Goal: Task Accomplishment & Management: Use online tool/utility

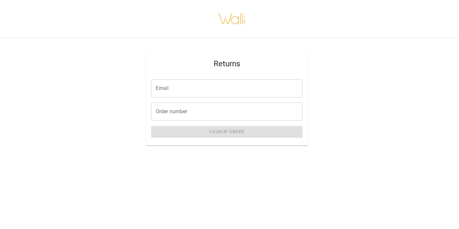
click at [184, 113] on input "Order number" at bounding box center [226, 112] width 151 height 18
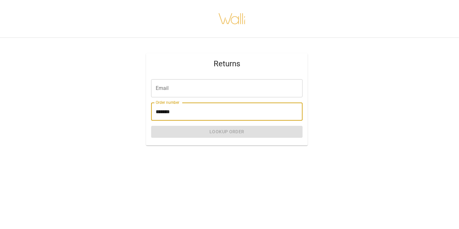
type input "*******"
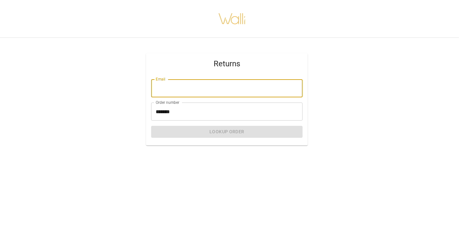
click at [165, 90] on input "Email" at bounding box center [226, 88] width 151 height 18
type input "**********"
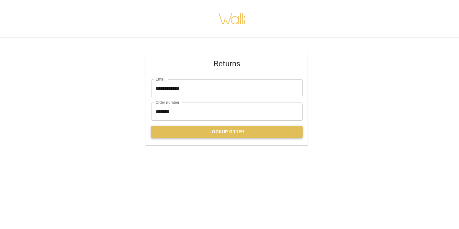
click at [210, 130] on button "Lookup Order" at bounding box center [226, 132] width 151 height 12
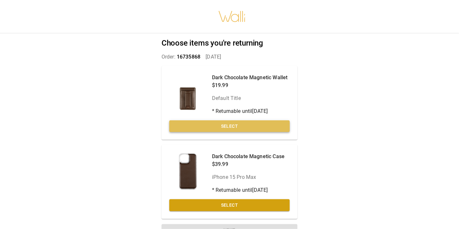
click at [227, 127] on button "Select" at bounding box center [229, 126] width 120 height 12
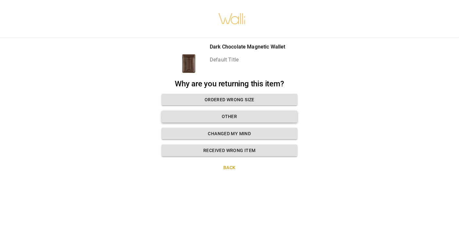
click at [242, 122] on button "Other" at bounding box center [229, 117] width 136 height 12
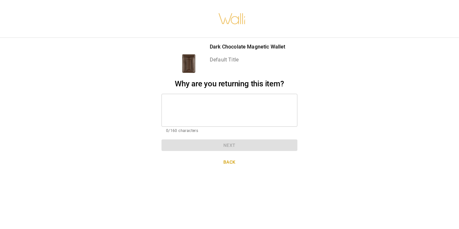
click at [199, 97] on div "* ​" at bounding box center [229, 110] width 136 height 33
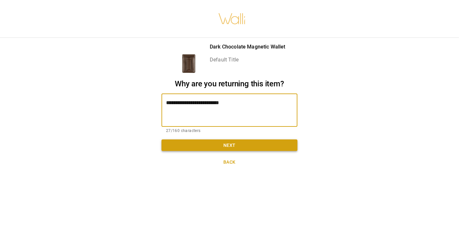
type textarea "**********"
click at [234, 145] on button "Next" at bounding box center [229, 145] width 136 height 12
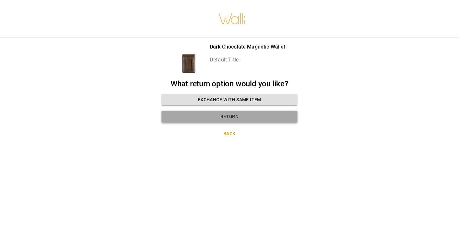
click at [232, 118] on button "Return" at bounding box center [229, 117] width 136 height 12
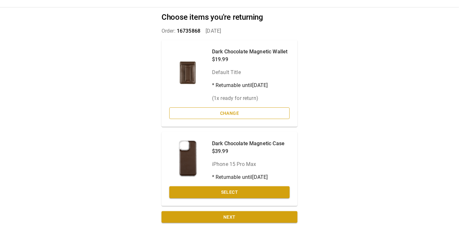
scroll to position [27, 0]
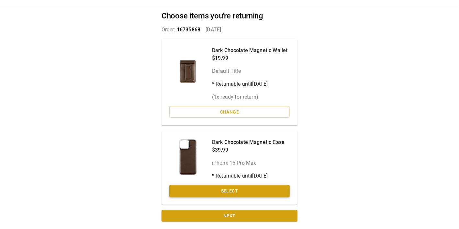
click at [228, 193] on button "Select" at bounding box center [229, 191] width 120 height 12
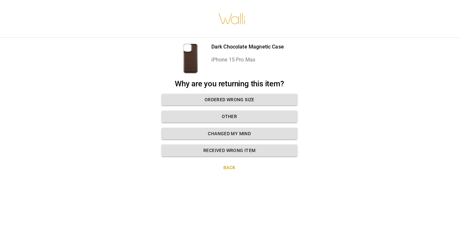
scroll to position [5, 0]
click at [238, 111] on button "Other" at bounding box center [229, 117] width 136 height 12
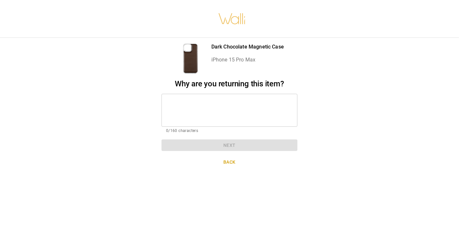
click at [189, 99] on textarea at bounding box center [229, 110] width 127 height 22
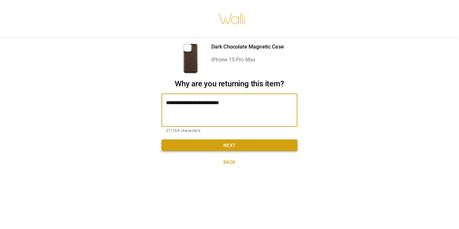
type textarea "**********"
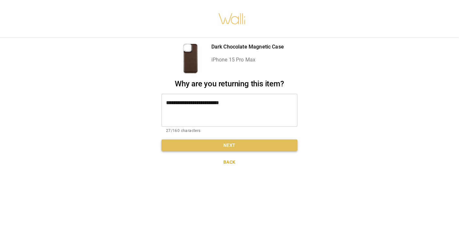
click at [238, 142] on button "Next" at bounding box center [229, 145] width 136 height 12
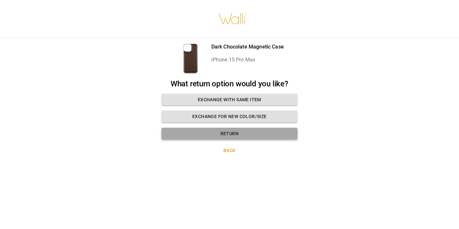
click at [240, 132] on button "Return" at bounding box center [229, 134] width 136 height 12
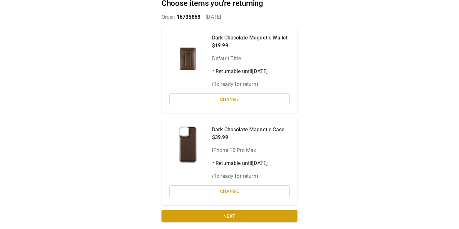
scroll to position [40, 0]
click at [237, 215] on button "Next" at bounding box center [229, 216] width 136 height 12
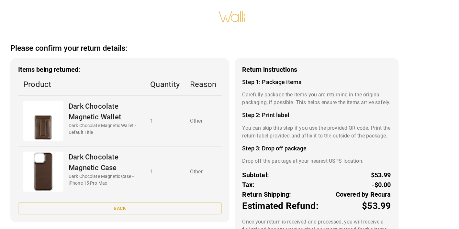
scroll to position [58, 0]
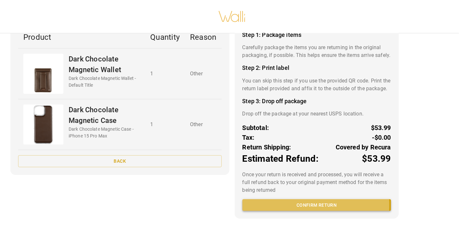
click at [281, 205] on button "Confirm return" at bounding box center [316, 205] width 149 height 12
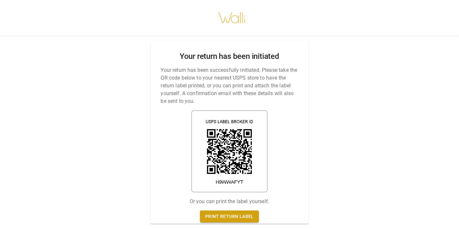
scroll to position [5, 0]
click at [233, 214] on link "Print return label" at bounding box center [229, 217] width 59 height 12
